Goal: Transaction & Acquisition: Purchase product/service

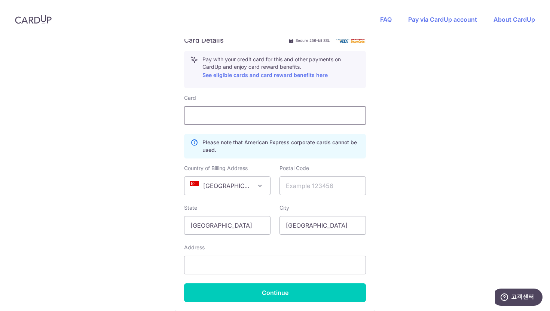
scroll to position [418, 0]
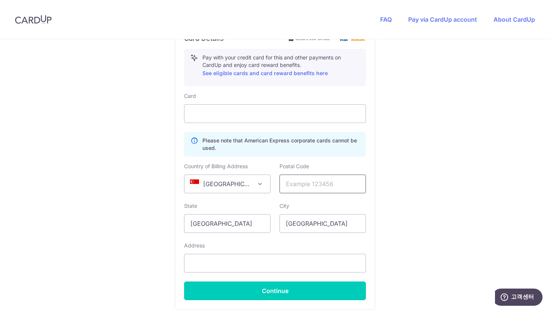
click at [312, 189] on input "text" at bounding box center [323, 184] width 86 height 19
type input "207228"
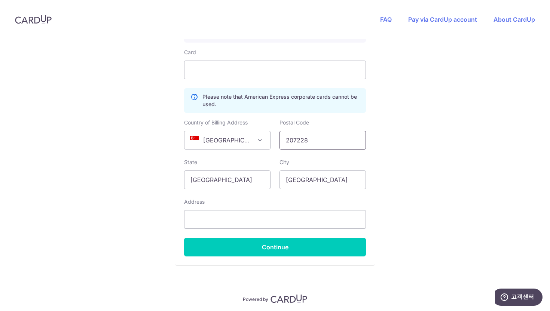
scroll to position [472, 0]
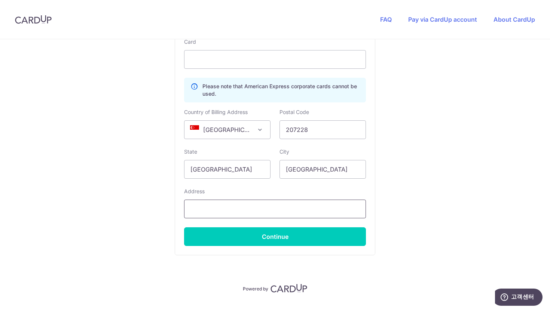
click at [315, 210] on input "text" at bounding box center [275, 209] width 182 height 19
type input "4 Kitchener Link"
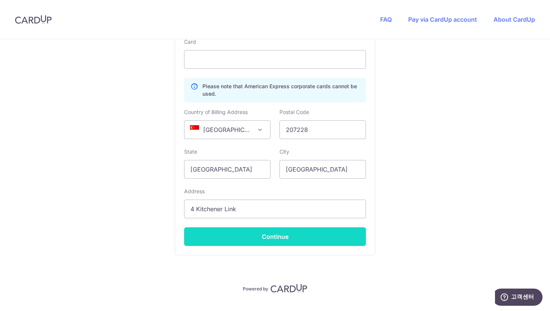
click at [259, 238] on button "Continue" at bounding box center [275, 237] width 182 height 19
type input "**** 4516"
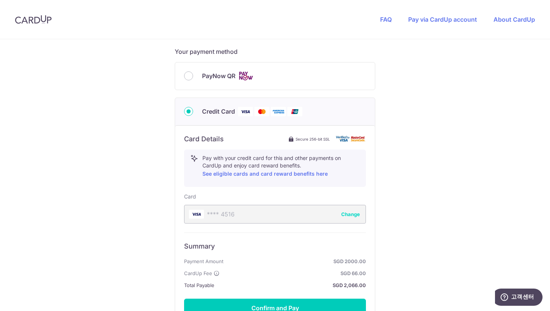
scroll to position [405, 0]
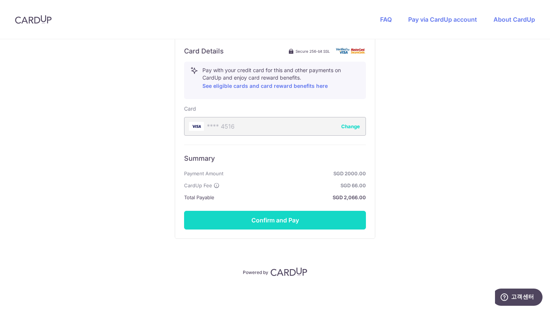
click at [264, 225] on button "Confirm and Pay" at bounding box center [275, 220] width 182 height 19
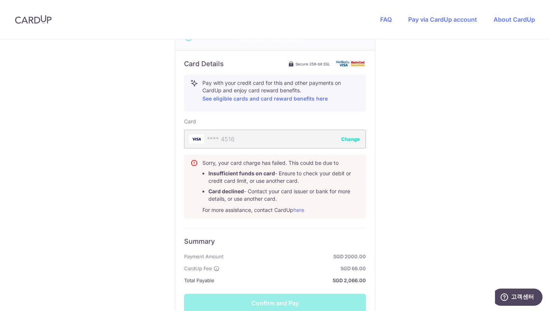
scroll to position [392, 0]
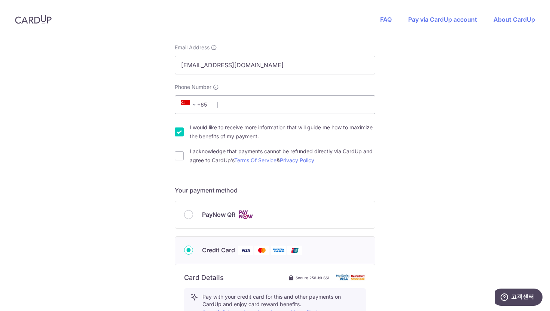
scroll to position [176, 0]
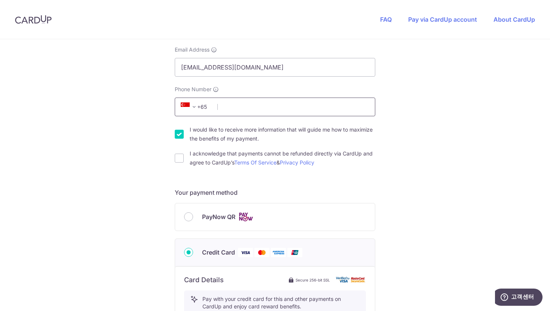
click at [266, 103] on input "Phone Number" at bounding box center [275, 107] width 201 height 19
type input "86717592"
click at [181, 158] on input "I acknowledge that payments cannot be refunded directly via CardUp and agree to…" at bounding box center [179, 158] width 9 height 9
checkbox input "true"
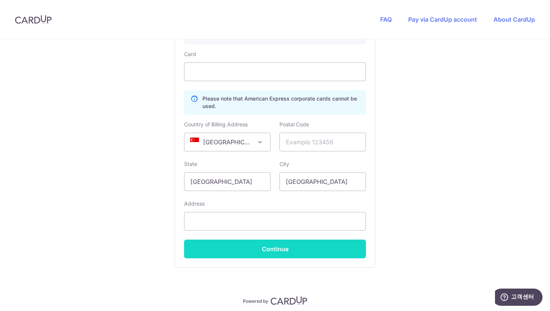
scroll to position [465, 0]
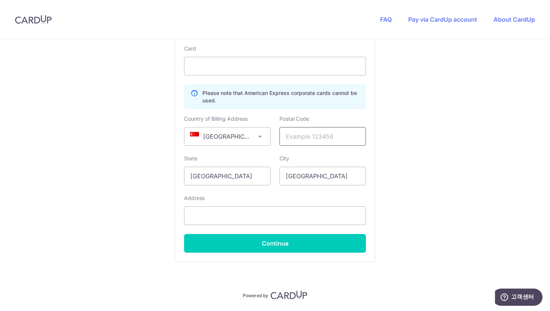
click at [331, 134] on input "text" at bounding box center [323, 136] width 86 height 19
type input "207228"
click at [268, 219] on input "text" at bounding box center [275, 216] width 182 height 19
type input "4 Kitchener Link"
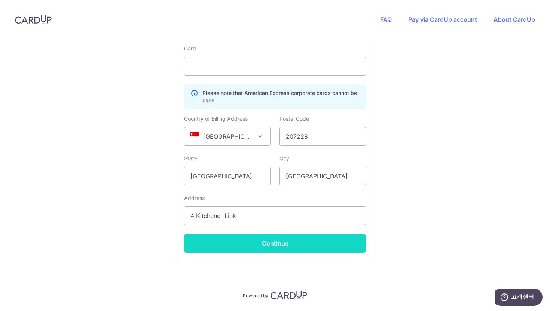
click at [251, 247] on button "Continue" at bounding box center [275, 243] width 182 height 19
type input "**** 4516"
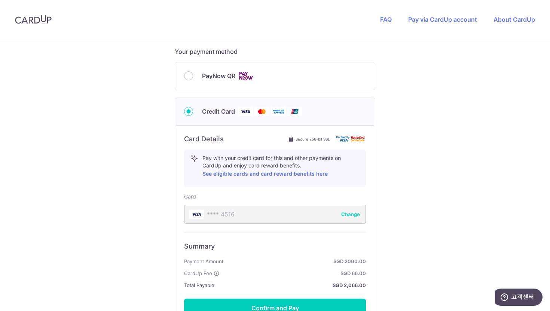
scroll to position [405, 0]
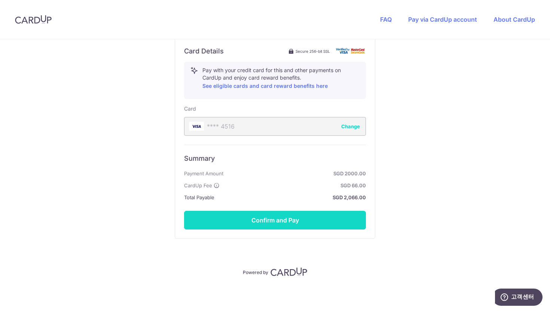
click at [269, 223] on button "Confirm and Pay" at bounding box center [275, 220] width 182 height 19
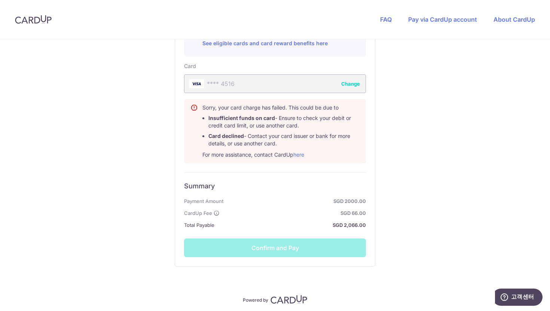
scroll to position [475, 0]
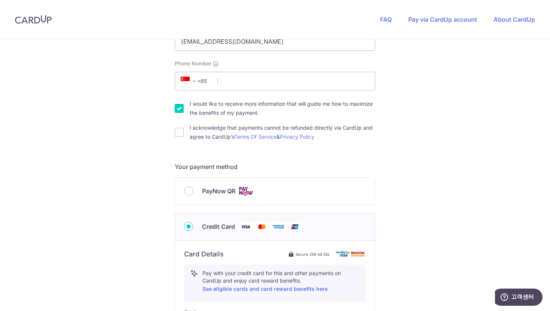
scroll to position [136, 0]
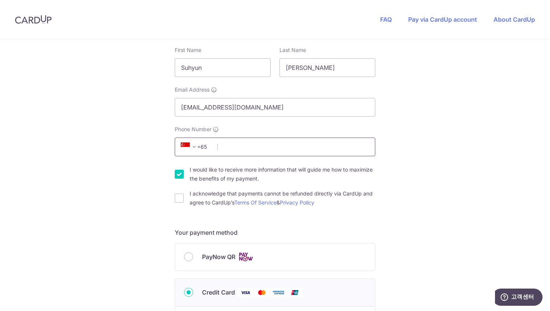
click at [309, 143] on input "Phone Number" at bounding box center [275, 147] width 201 height 19
type input "86717592"
click at [181, 201] on input "I acknowledge that payments cannot be refunded directly via CardUp and agree to…" at bounding box center [179, 198] width 9 height 9
checkbox input "true"
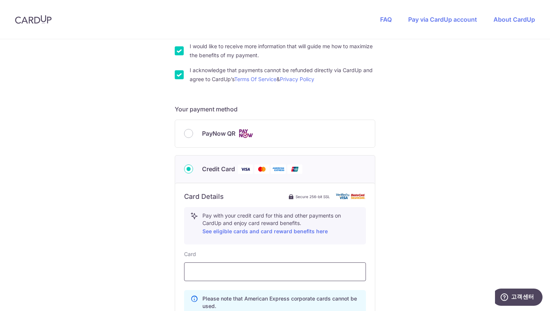
scroll to position [260, 0]
click at [186, 132] on input "PayNow QR" at bounding box center [188, 132] width 9 height 9
radio input "true"
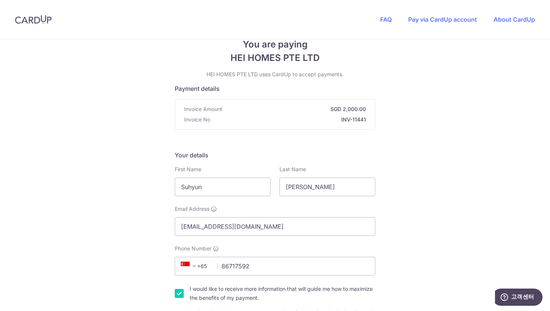
scroll to position [0, 0]
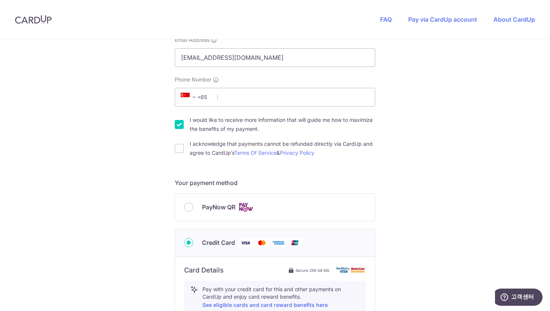
scroll to position [198, 0]
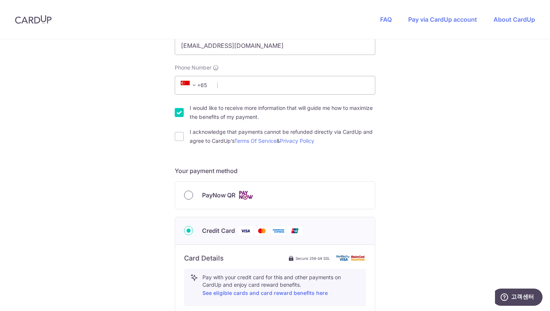
click at [188, 194] on input "PayNow QR" at bounding box center [188, 195] width 9 height 9
radio input "true"
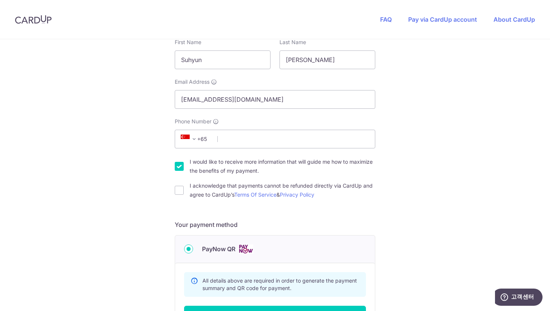
scroll to position [130, 0]
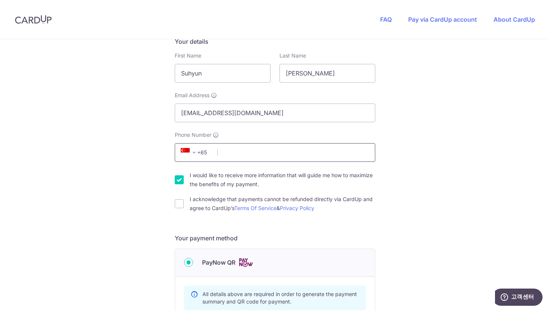
click at [256, 149] on input "Phone Number" at bounding box center [275, 152] width 201 height 19
type input "86717592"
click at [178, 203] on input "I acknowledge that payments cannot be refunded directly via CardUp and agree to…" at bounding box center [179, 203] width 9 height 9
checkbox input "true"
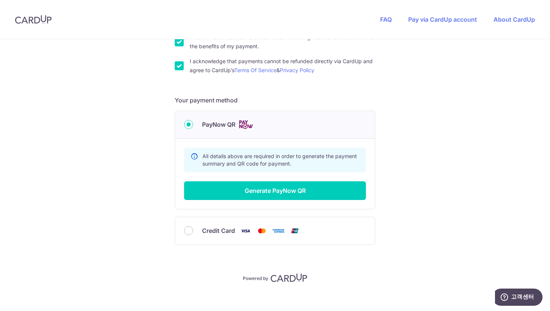
scroll to position [274, 0]
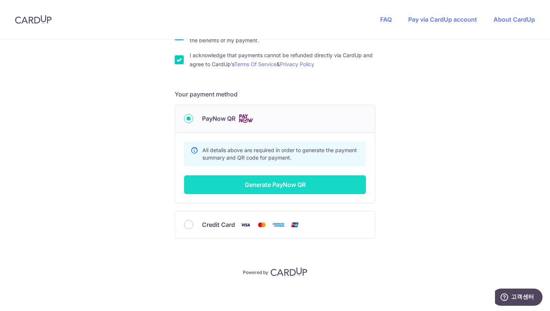
click at [247, 183] on button "Generate PayNow QR" at bounding box center [275, 185] width 182 height 19
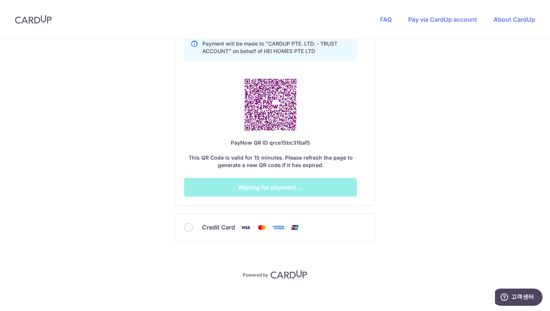
scroll to position [442, 0]
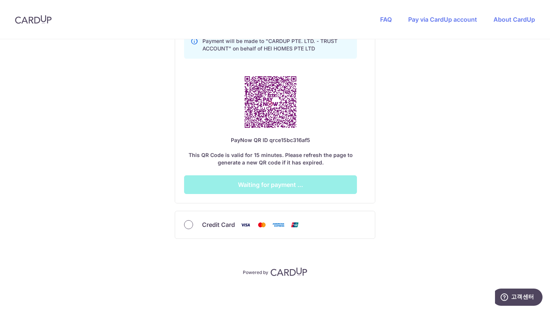
click at [189, 225] on input "Credit Card" at bounding box center [188, 224] width 9 height 9
radio input "true"
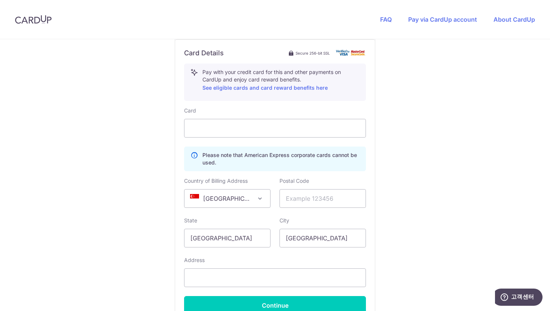
scroll to position [387, 0]
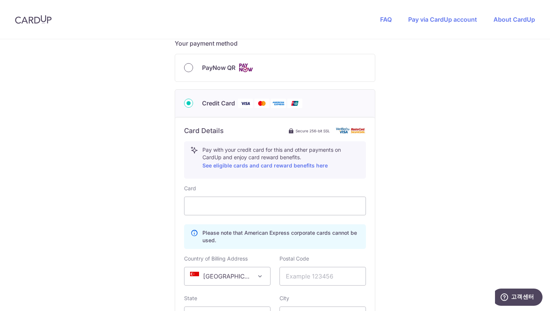
click at [189, 70] on input "PayNow QR" at bounding box center [188, 67] width 9 height 9
radio input "true"
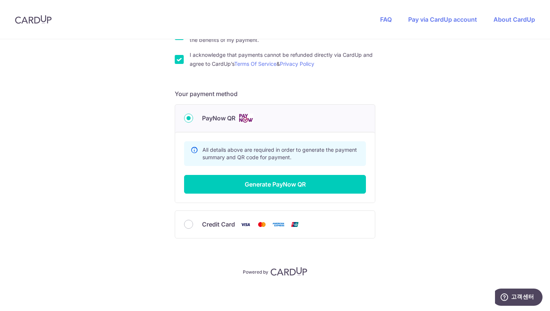
scroll to position [274, 0]
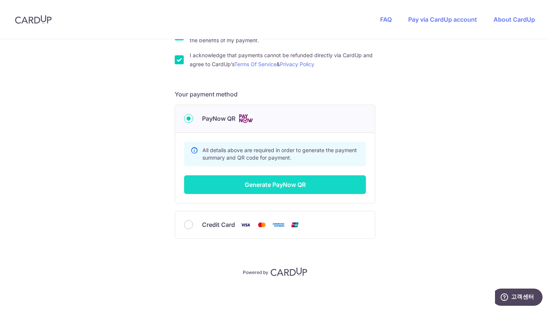
click at [255, 189] on button "Generate PayNow QR" at bounding box center [275, 185] width 182 height 19
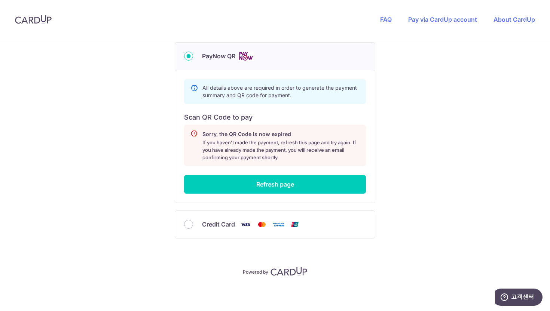
scroll to position [336, 0]
